Goal: Task Accomplishment & Management: Manage account settings

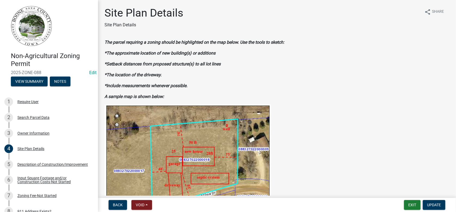
scroll to position [244, 0]
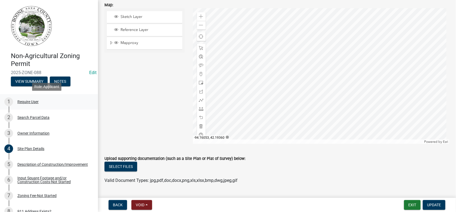
click at [22, 100] on div "Require User" at bounding box center [27, 102] width 21 height 4
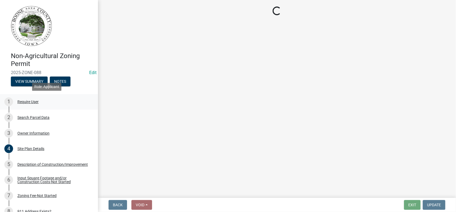
scroll to position [0, 0]
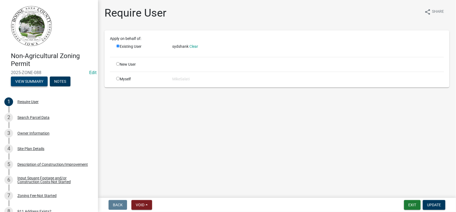
click at [25, 83] on button "View Summary" at bounding box center [29, 82] width 37 height 10
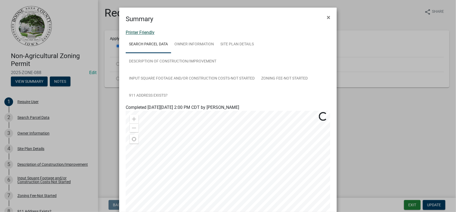
click at [142, 31] on link "Printer Friendly" at bounding box center [140, 32] width 29 height 5
click at [327, 15] on span "×" at bounding box center [328, 18] width 4 height 8
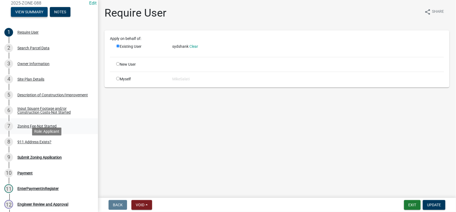
scroll to position [108, 0]
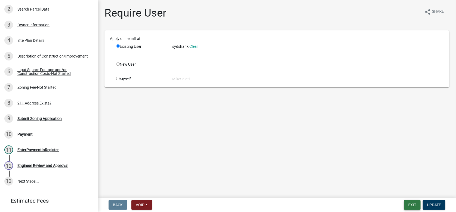
click at [413, 204] on button "Exit" at bounding box center [412, 205] width 17 height 10
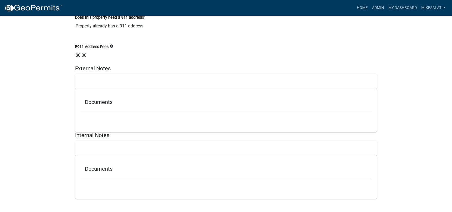
scroll to position [1288, 0]
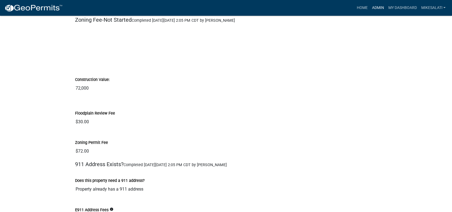
click at [377, 7] on link "Admin" at bounding box center [377, 8] width 16 height 10
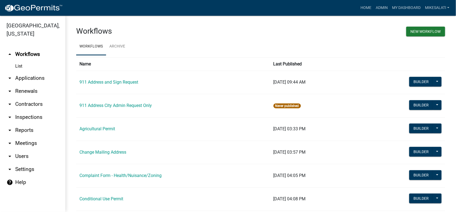
click at [21, 72] on link "arrow_drop_down Applications" at bounding box center [32, 78] width 65 height 13
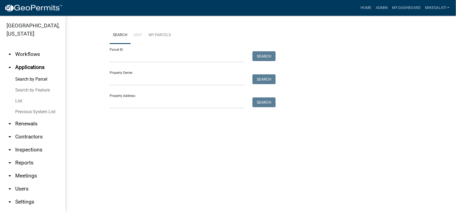
drag, startPoint x: 16, startPoint y: 92, endPoint x: 23, endPoint y: 95, distance: 8.2
click at [16, 96] on link "List" at bounding box center [32, 101] width 65 height 11
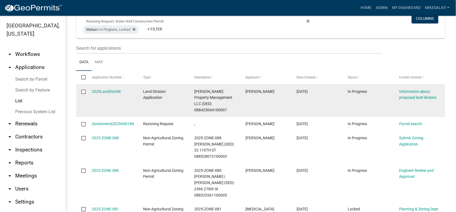
scroll to position [54, 0]
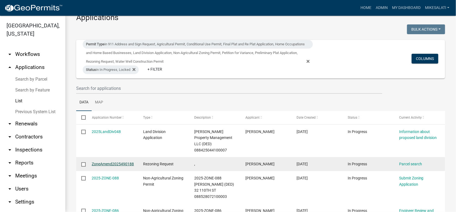
scroll to position [27, 0]
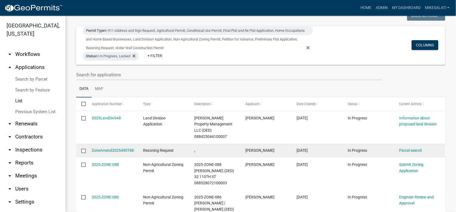
click at [83, 149] on input "checkbox" at bounding box center [83, 151] width 4 height 4
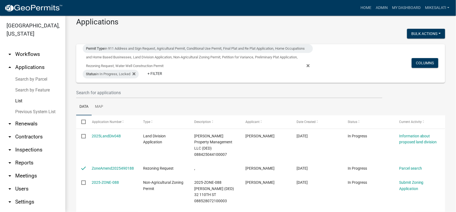
scroll to position [0, 0]
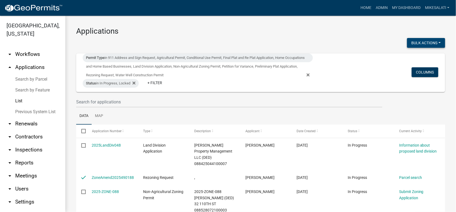
click at [433, 39] on button "Bulk Actions" at bounding box center [426, 43] width 38 height 10
click at [405, 56] on button "Void" at bounding box center [422, 57] width 43 height 13
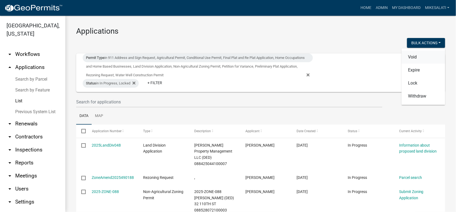
checkbox input "false"
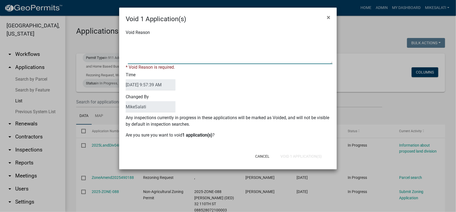
click at [128, 39] on textarea "Void Reason" at bounding box center [230, 50] width 204 height 27
type textarea "."
click at [307, 157] on form "Void 1 Application(s) × Void Reason * Void Reason is required. Time [DATE] 9:57…" at bounding box center [227, 86] width 217 height 157
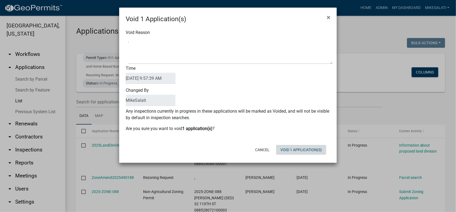
click at [306, 150] on button "Void 1 Application(s)" at bounding box center [301, 150] width 50 height 10
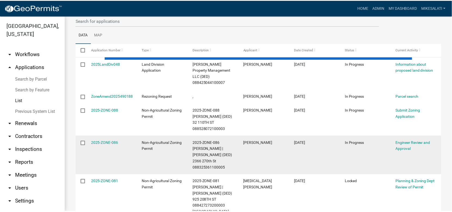
scroll to position [82, 0]
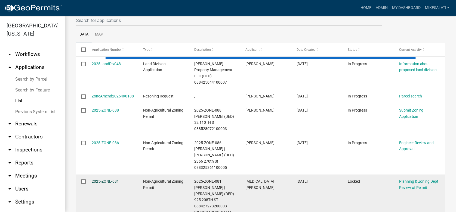
click at [102, 179] on link "2025-ZONE-081" at bounding box center [105, 181] width 27 height 4
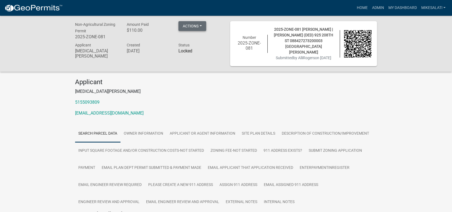
click at [194, 24] on button "Actions" at bounding box center [192, 26] width 28 height 10
click at [0, 0] on link "View receipt" at bounding box center [0, 0] width 0 height 0
click at [201, 26] on button "Actions" at bounding box center [192, 26] width 28 height 10
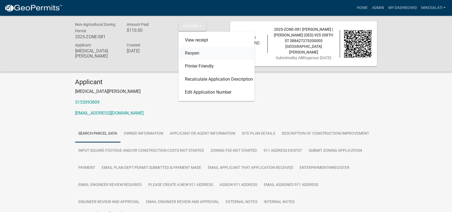
click at [197, 53] on link "Reopen" at bounding box center [216, 53] width 76 height 13
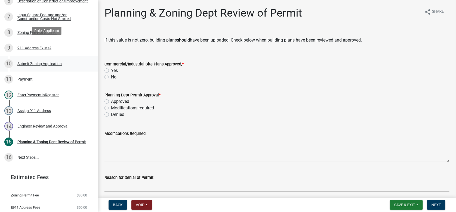
scroll to position [217, 0]
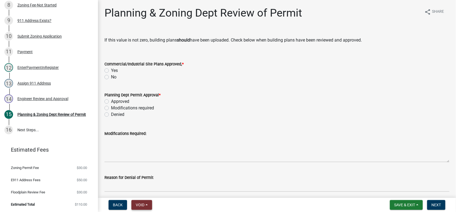
click at [143, 205] on span "Void" at bounding box center [140, 205] width 9 height 4
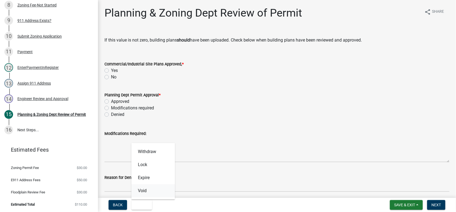
click at [143, 190] on button "Void" at bounding box center [152, 191] width 43 height 13
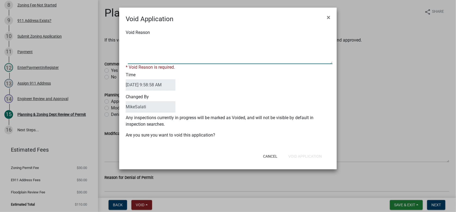
click at [138, 38] on textarea "Void Reason" at bounding box center [230, 50] width 204 height 27
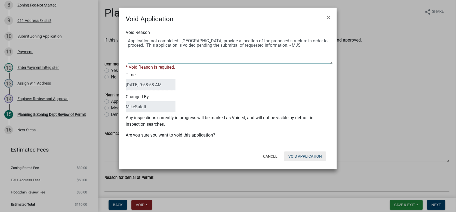
type textarea "Application not completed. [GEOGRAPHIC_DATA] provide a location of the proposed…"
click at [313, 156] on div "Cancel Void Application" at bounding box center [263, 157] width 134 height 14
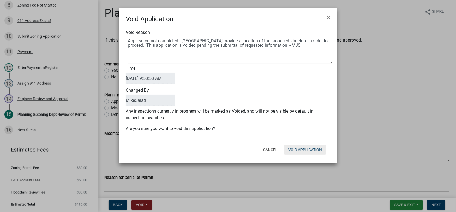
click at [308, 146] on button "Void Application" at bounding box center [305, 150] width 42 height 10
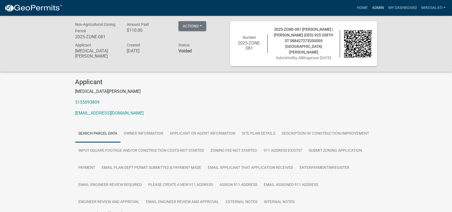
click at [376, 6] on link "Admin" at bounding box center [377, 8] width 16 height 10
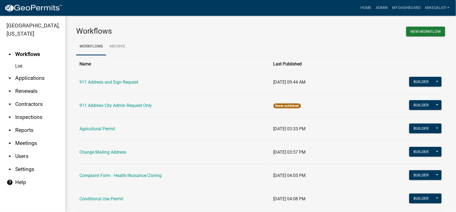
click at [27, 72] on link "arrow_drop_down Applications" at bounding box center [32, 78] width 65 height 13
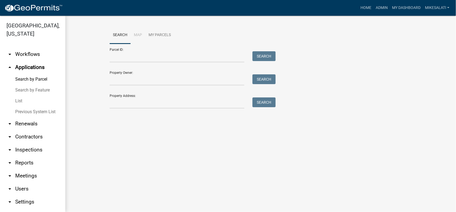
click at [19, 96] on link "List" at bounding box center [32, 101] width 65 height 11
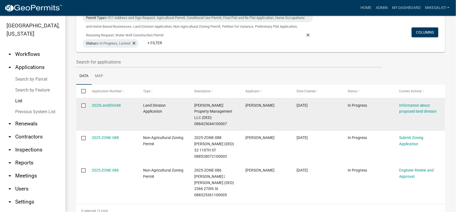
scroll to position [44, 0]
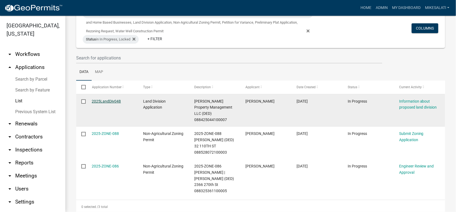
click at [104, 102] on link "2025LandDiv048" at bounding box center [106, 101] width 29 height 4
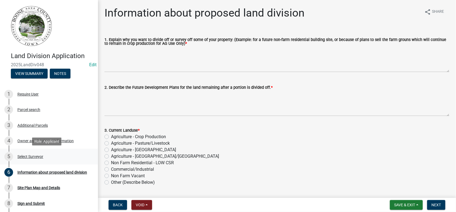
click at [26, 155] on div "Select Surveyor" at bounding box center [30, 157] width 26 height 4
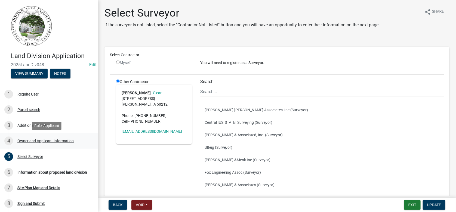
click at [26, 142] on div "Owner and Applicant Information" at bounding box center [45, 141] width 56 height 4
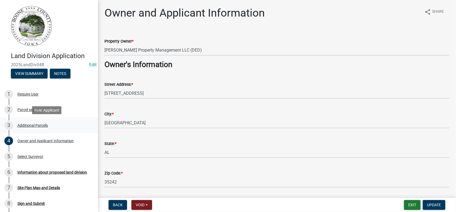
click at [30, 125] on div "Additional Parcels" at bounding box center [32, 126] width 30 height 4
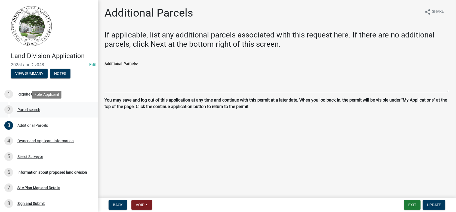
click at [26, 109] on div "Parcel search" at bounding box center [28, 110] width 23 height 4
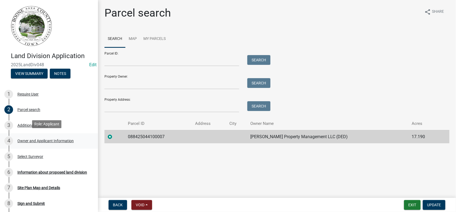
scroll to position [27, 0]
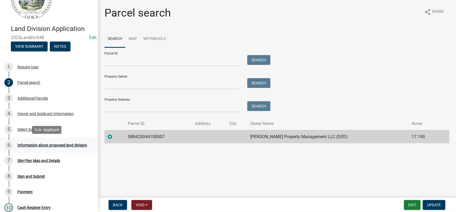
click at [32, 146] on div "Information about proposed land division" at bounding box center [52, 146] width 70 height 4
